Goal: Check status: Check status

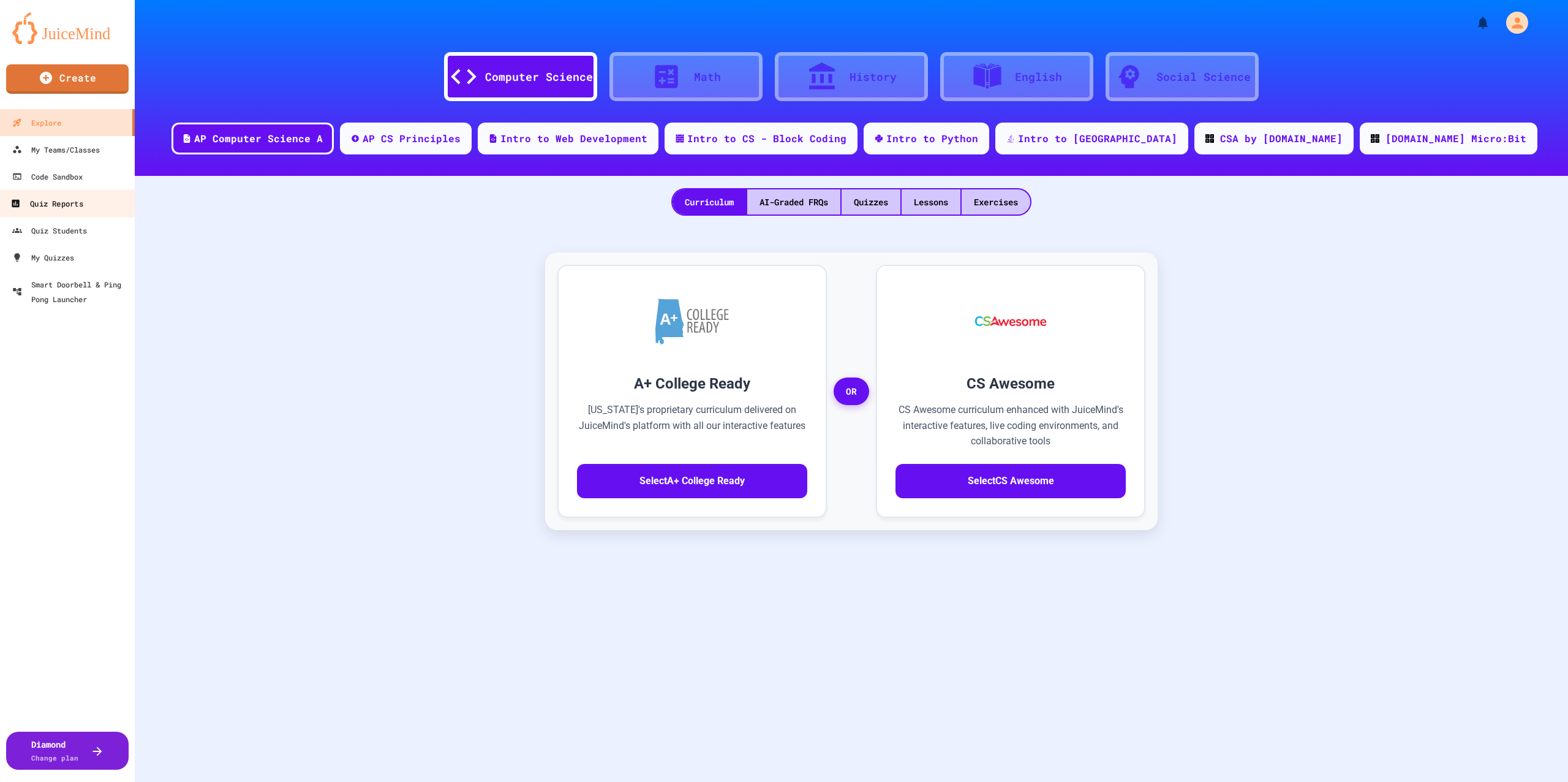
click at [71, 209] on div "Quiz Reports" at bounding box center [46, 203] width 72 height 15
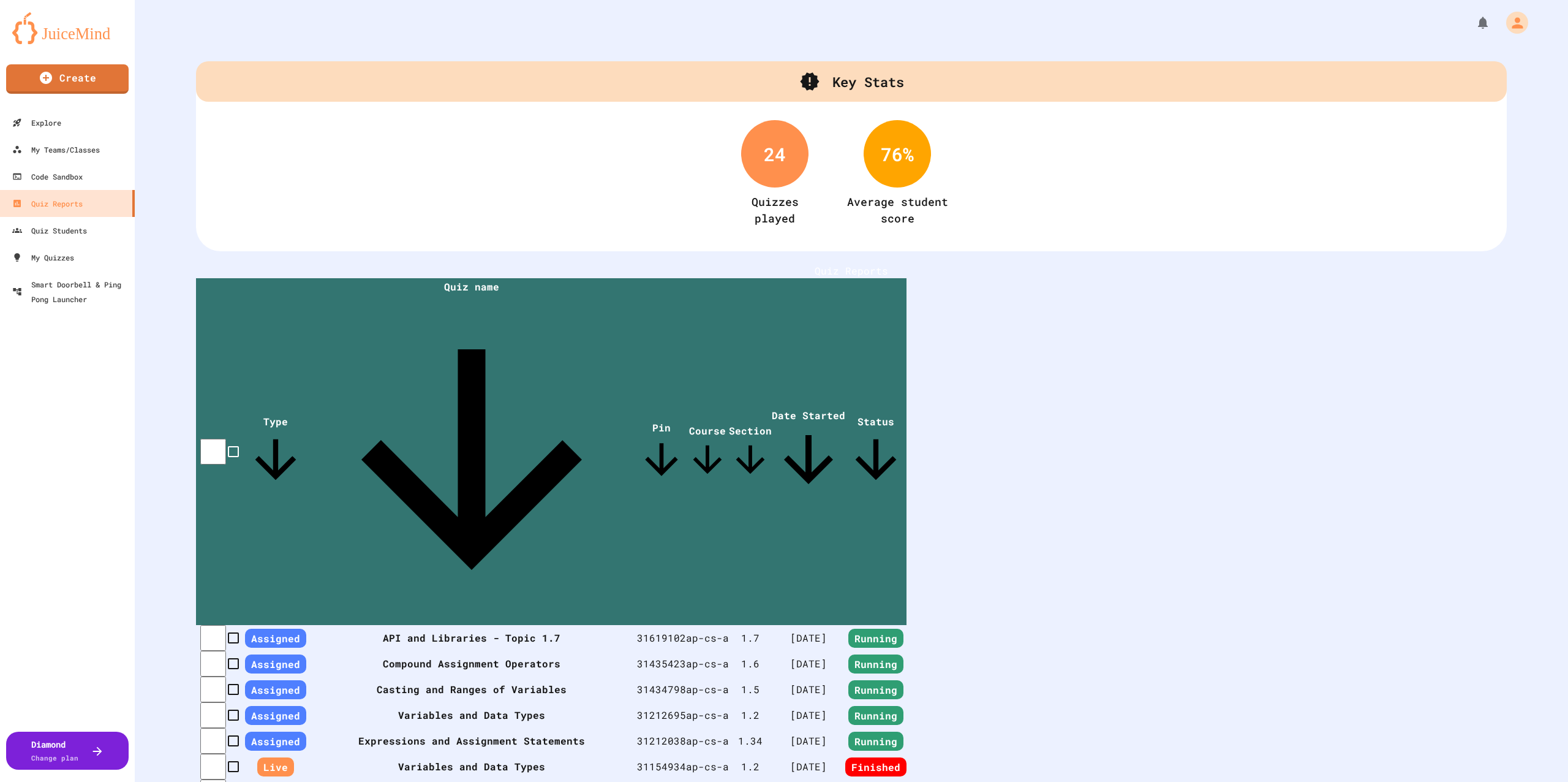
click at [484, 677] on th "Casting and Ranges of Variables" at bounding box center [472, 689] width 331 height 26
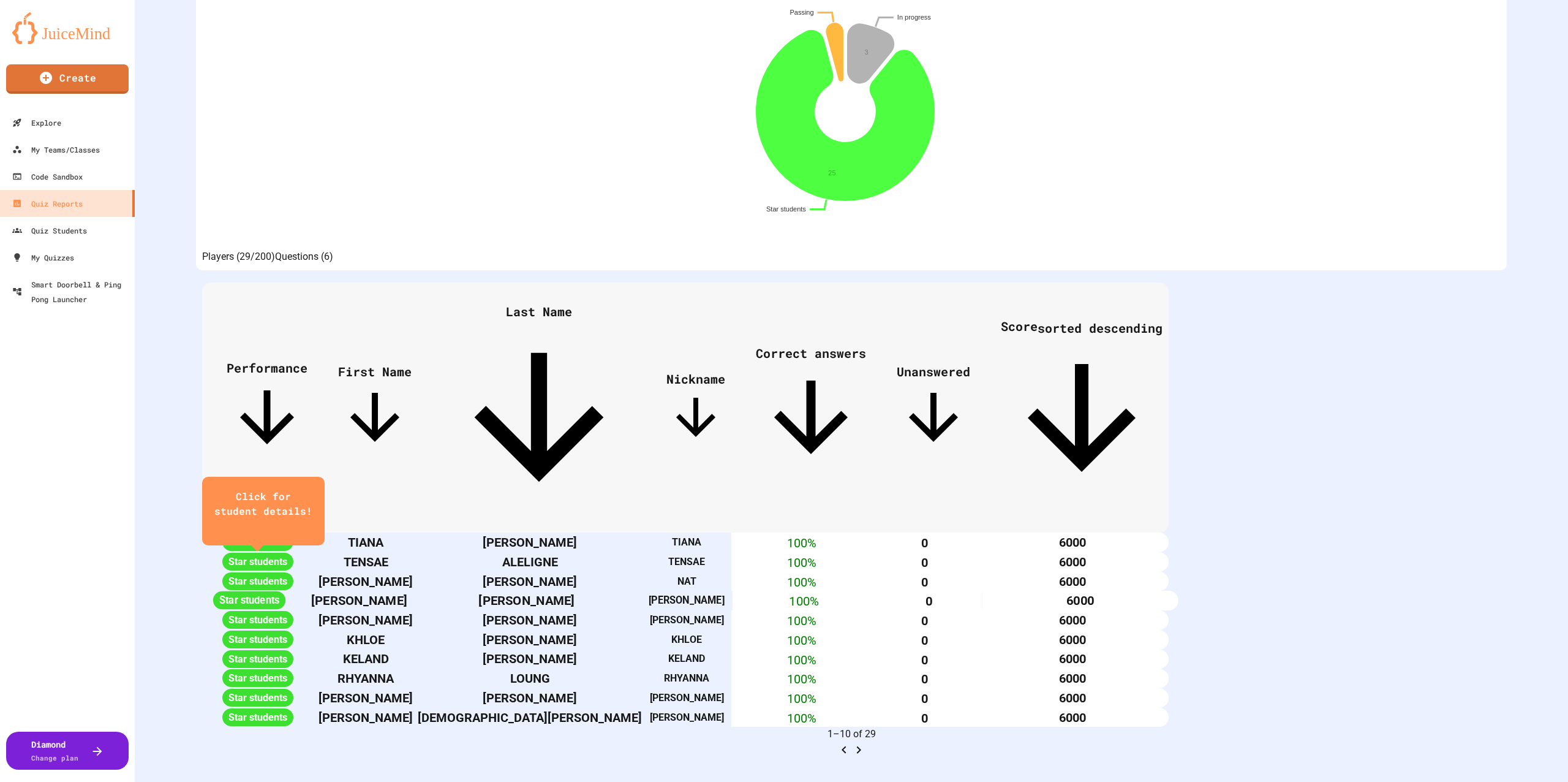
scroll to position [290, 0]
click at [636, 320] on icon at bounding box center [539, 417] width 193 height 194
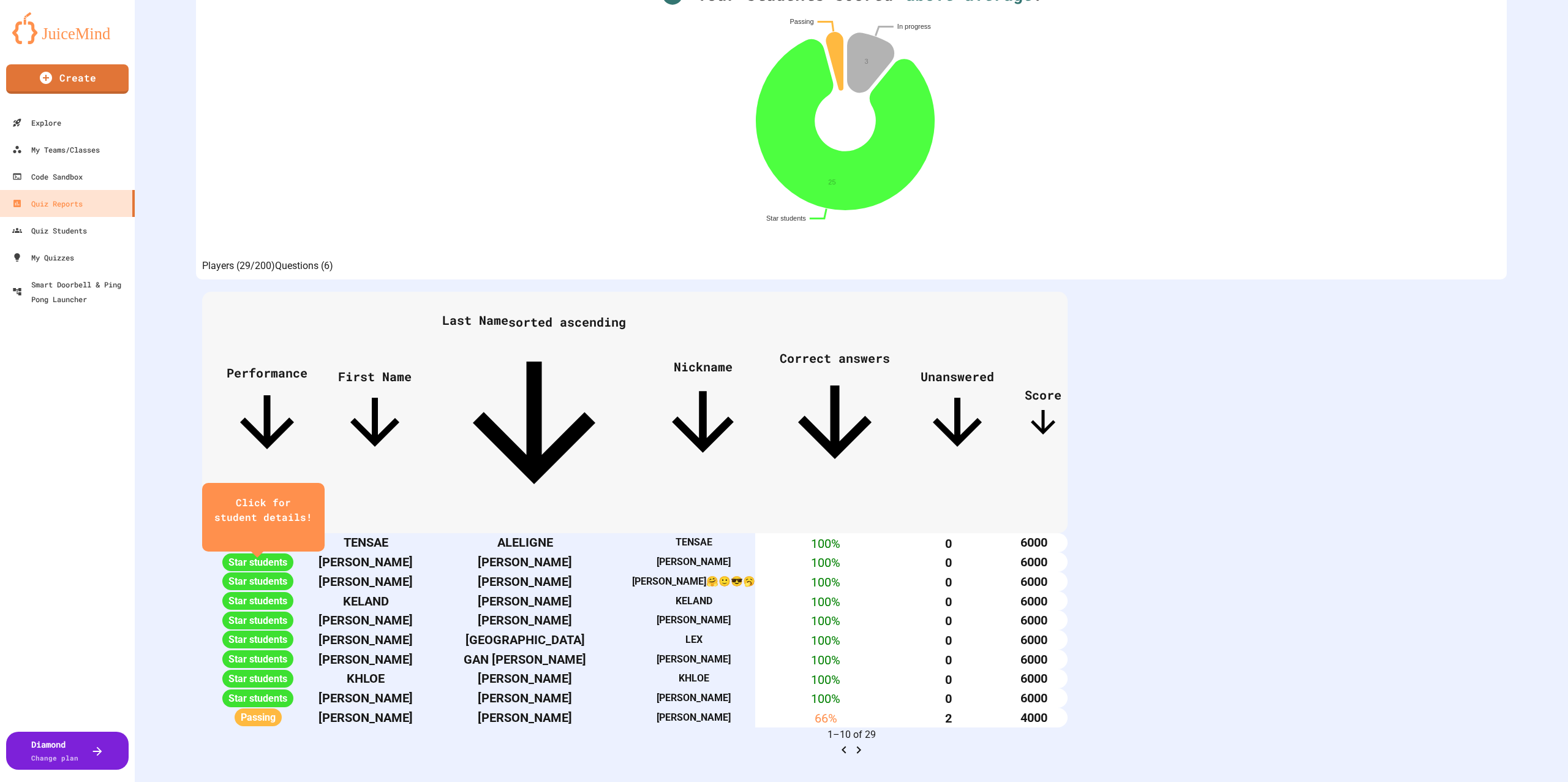
click at [867, 743] on icon "Go to next page" at bounding box center [859, 750] width 15 height 15
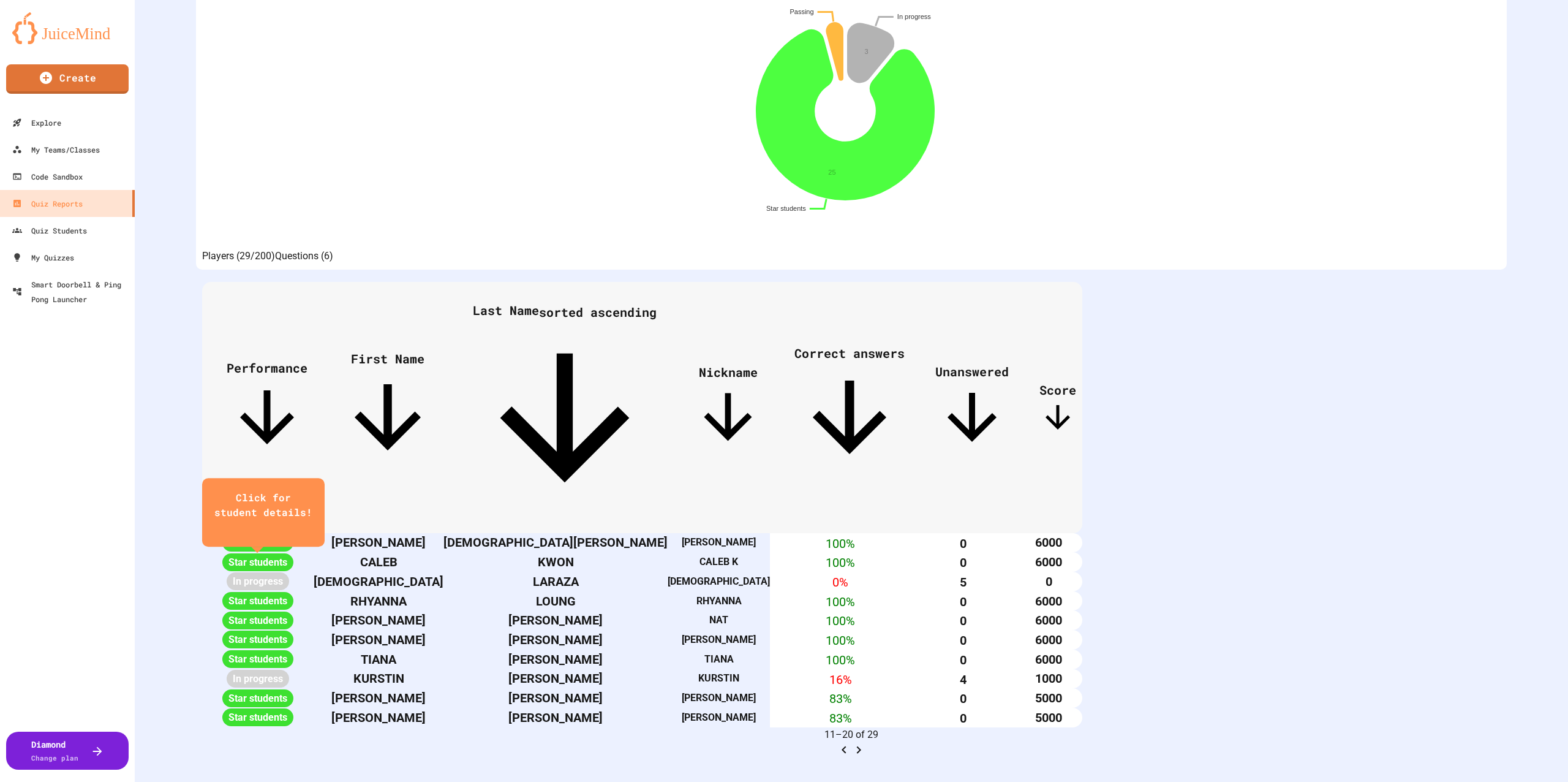
click at [867, 743] on icon "Go to next page" at bounding box center [859, 750] width 15 height 15
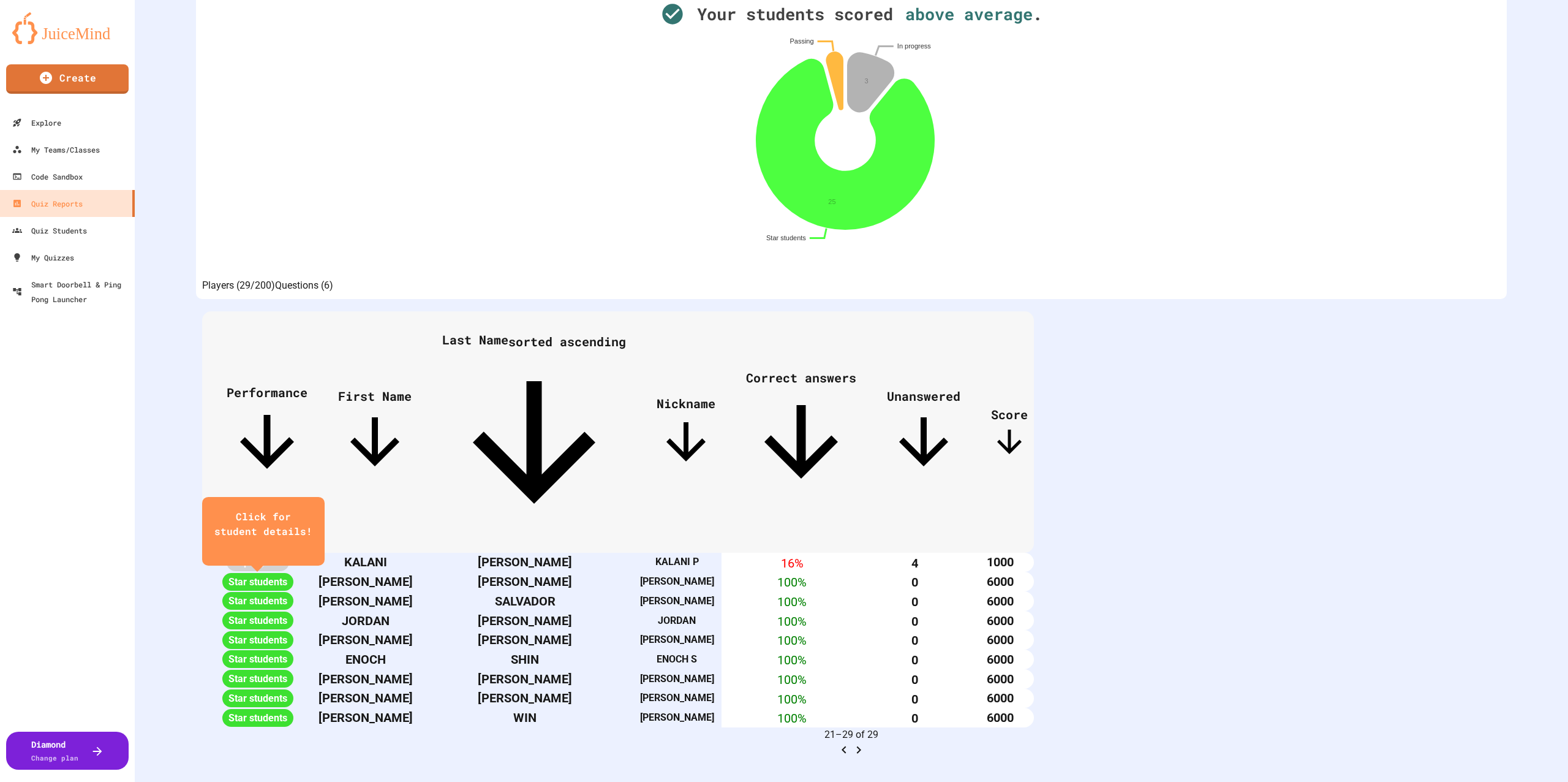
click at [852, 743] on icon "Go to previous page" at bounding box center [844, 750] width 15 height 15
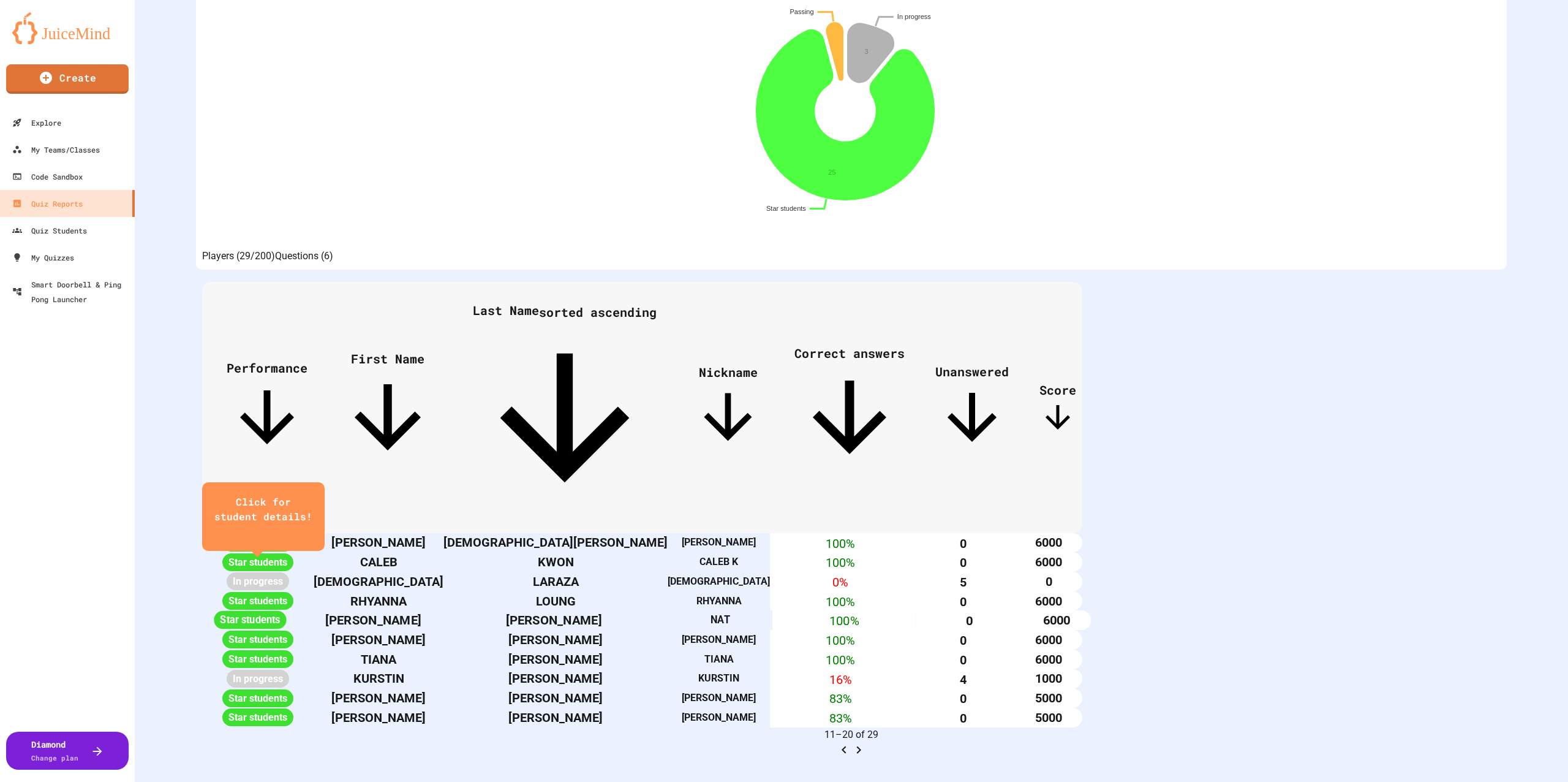
scroll to position [290, 0]
click at [867, 743] on icon "Go to next page" at bounding box center [859, 750] width 15 height 15
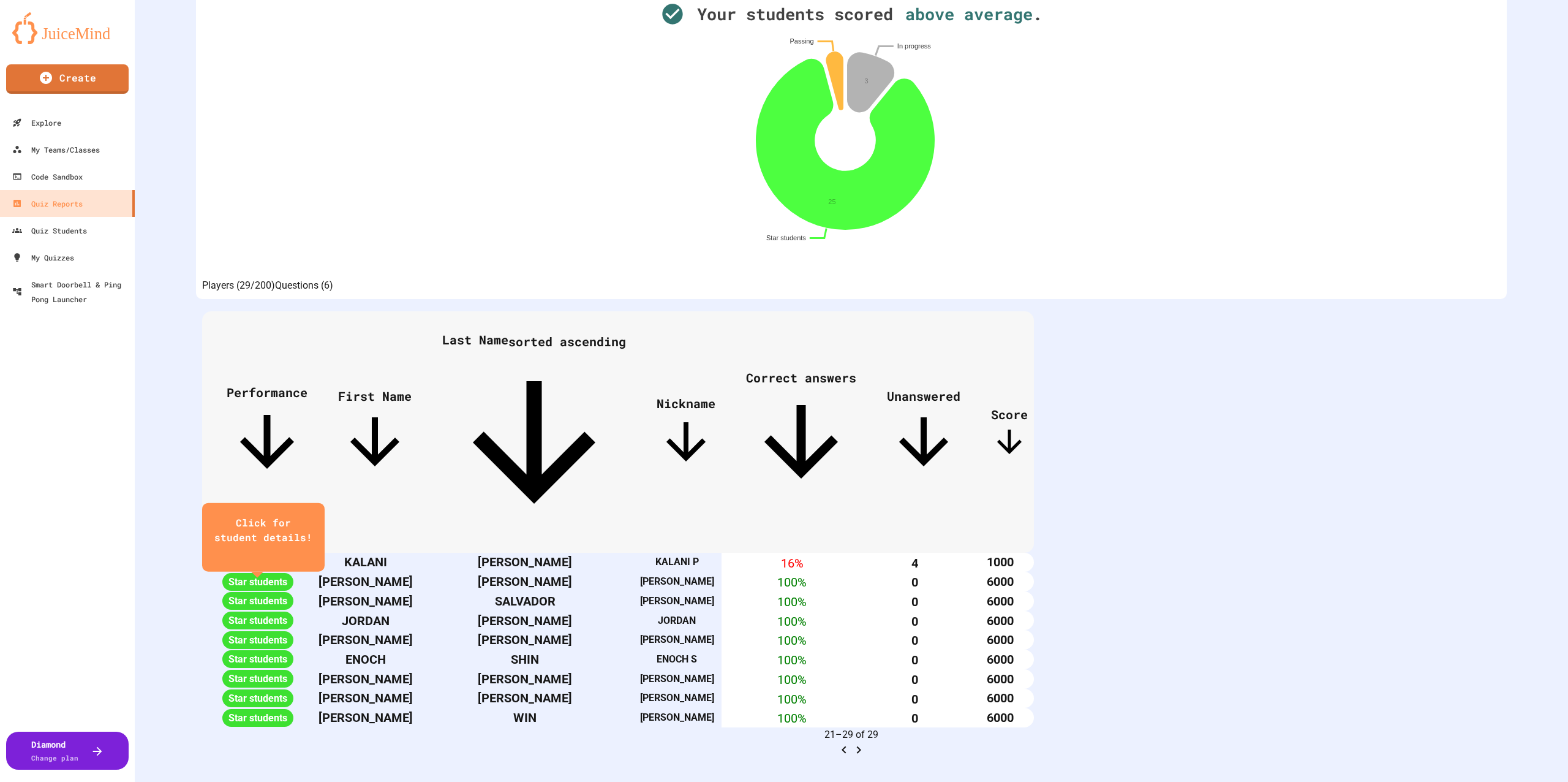
scroll to position [248, 0]
click at [852, 743] on icon "Go to previous page" at bounding box center [844, 750] width 15 height 15
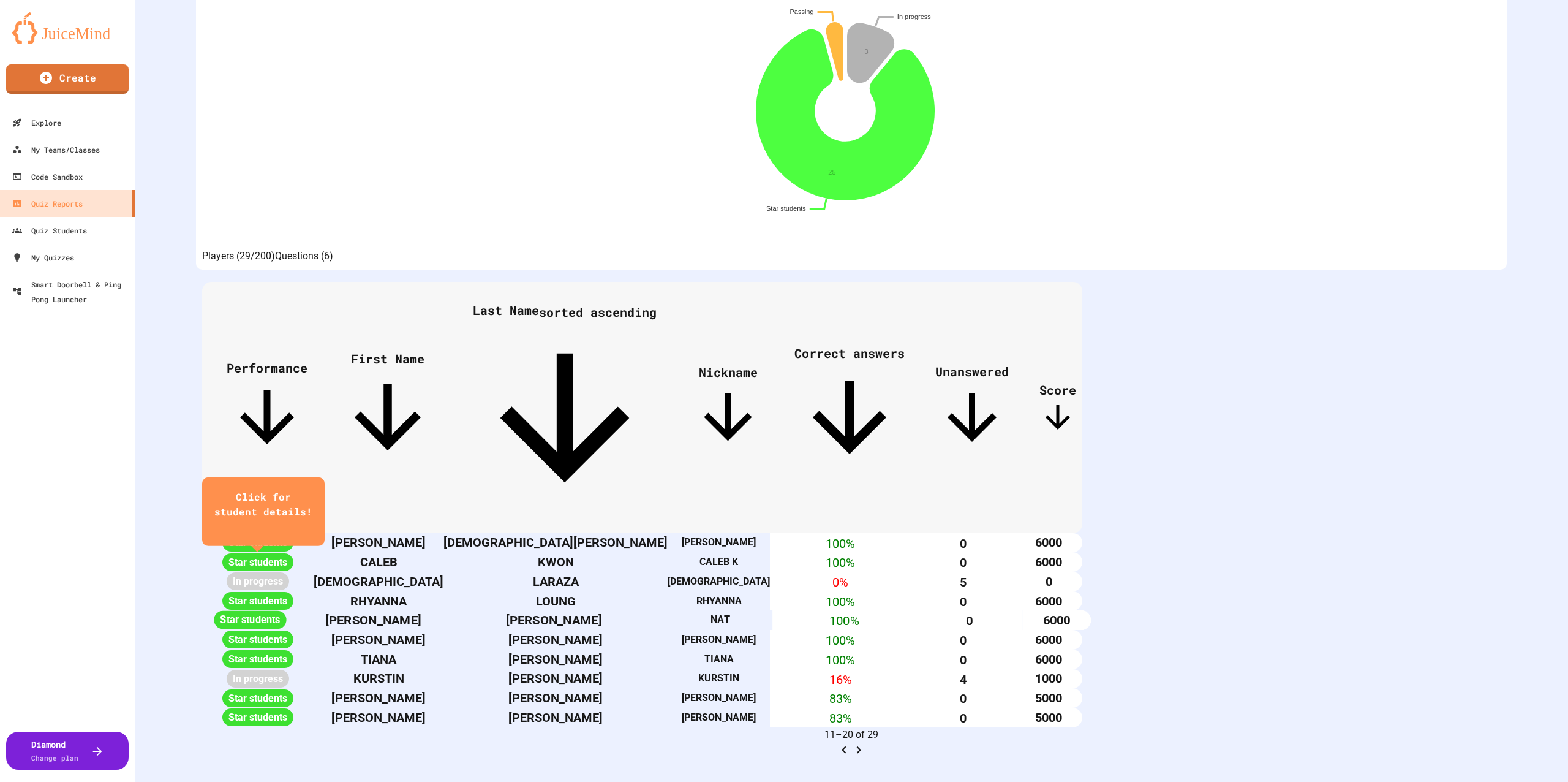
scroll to position [290, 0]
click at [852, 743] on icon "Go to previous page" at bounding box center [844, 750] width 15 height 15
